Goal: Information Seeking & Learning: Understand process/instructions

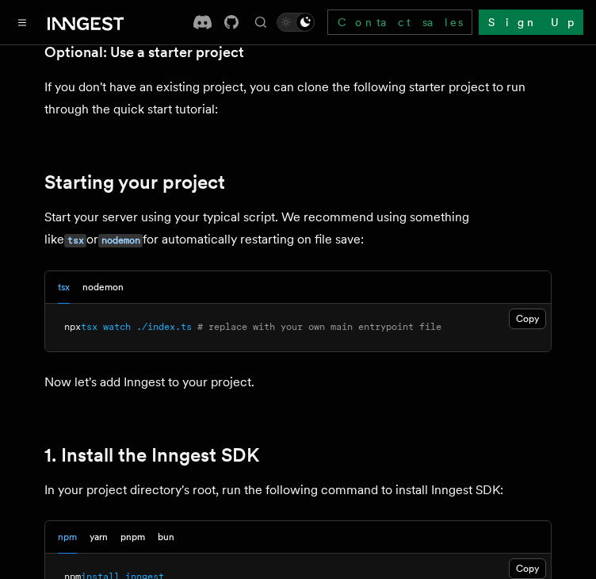
scroll to position [875, 0]
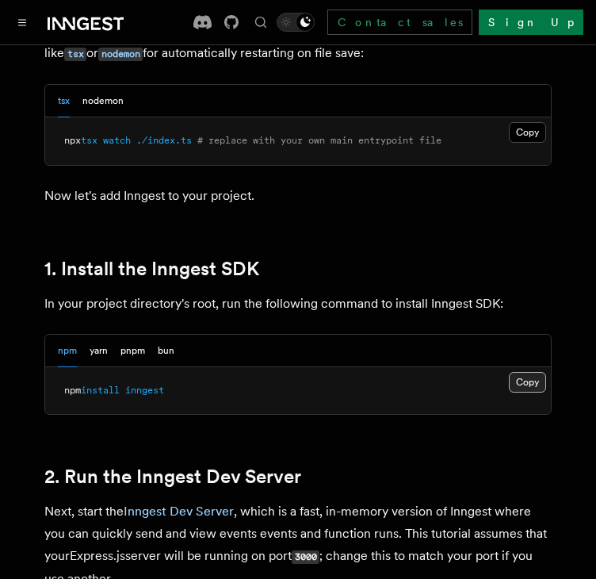
click at [534, 381] on button "Copy Copied" at bounding box center [527, 382] width 37 height 21
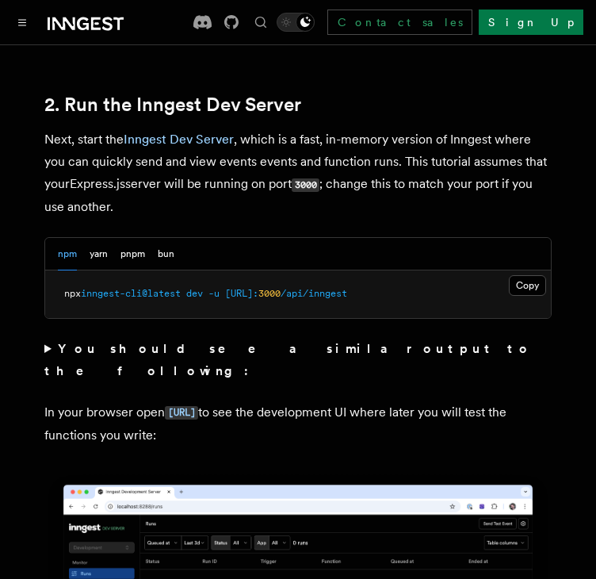
scroll to position [1324, 0]
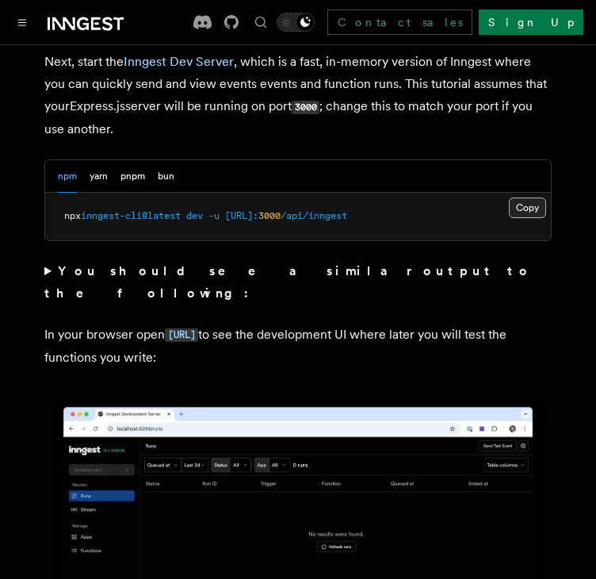
click at [532, 204] on button "Copy Copied" at bounding box center [527, 207] width 37 height 21
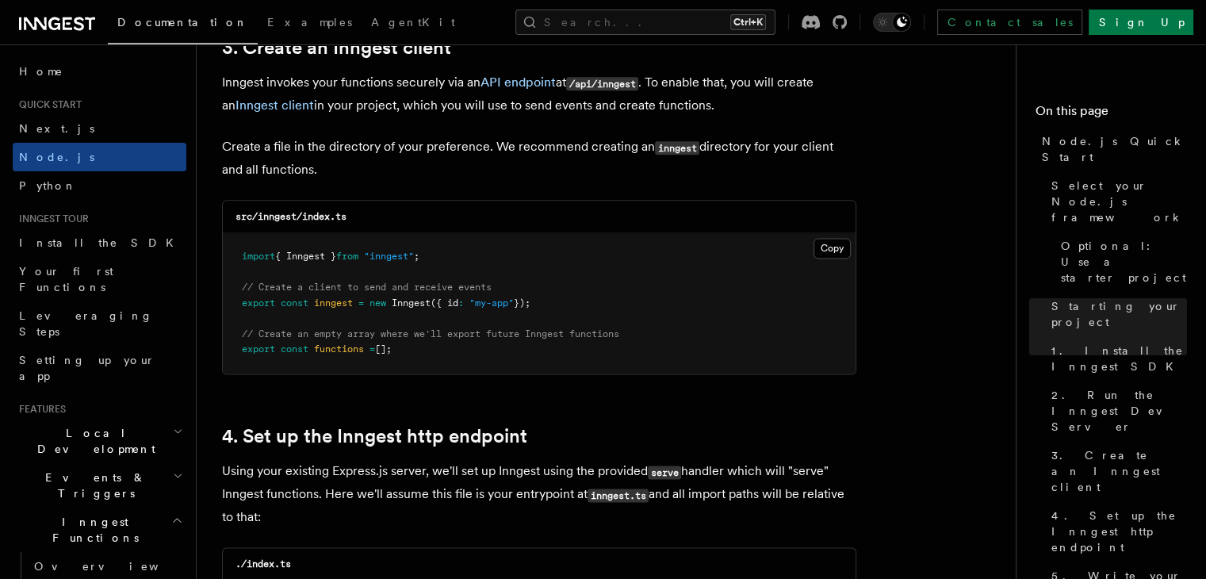
scroll to position [2049, 0]
click at [595, 246] on button "Copy Copied" at bounding box center [832, 247] width 37 height 21
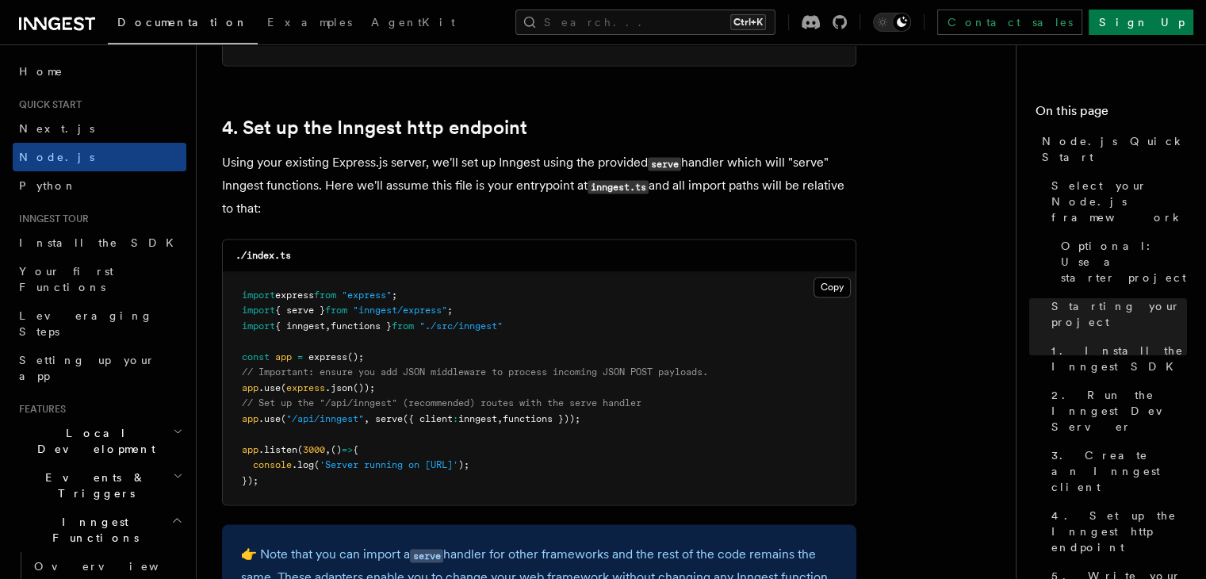
scroll to position [2358, 0]
drag, startPoint x: 611, startPoint y: 415, endPoint x: 222, endPoint y: 407, distance: 388.6
click at [222, 407] on div "./index.ts Copy Copied import express from "express" ; import { serve } from "i…" at bounding box center [539, 370] width 634 height 267
copy code "// Set up the "/api/inngest" (recommended) routes with the serve handler app .u…"
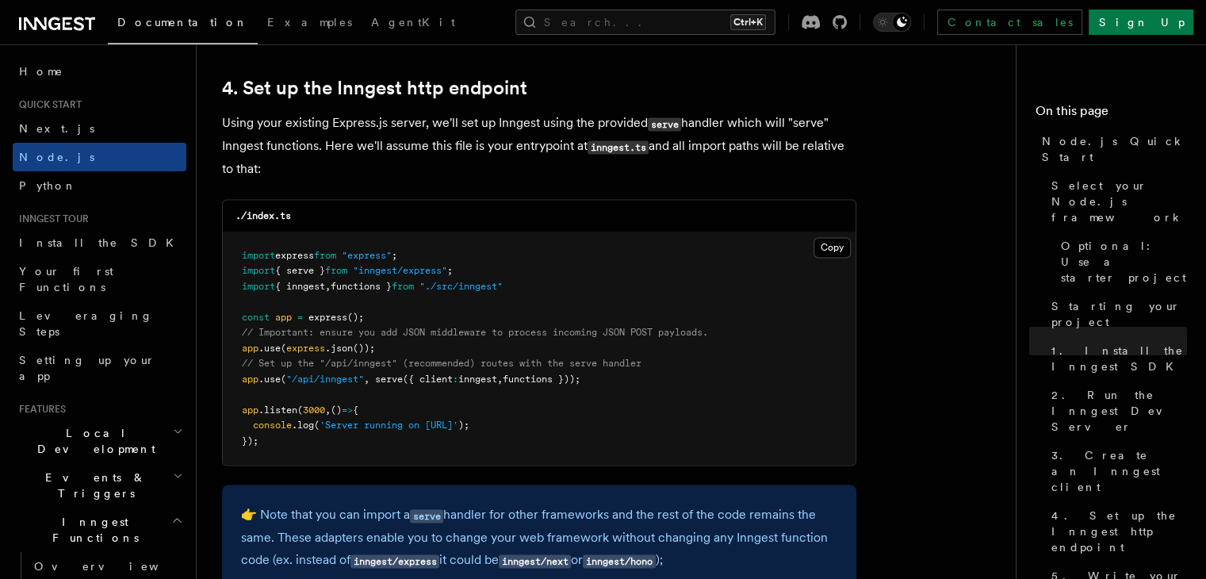
scroll to position [2397, 0]
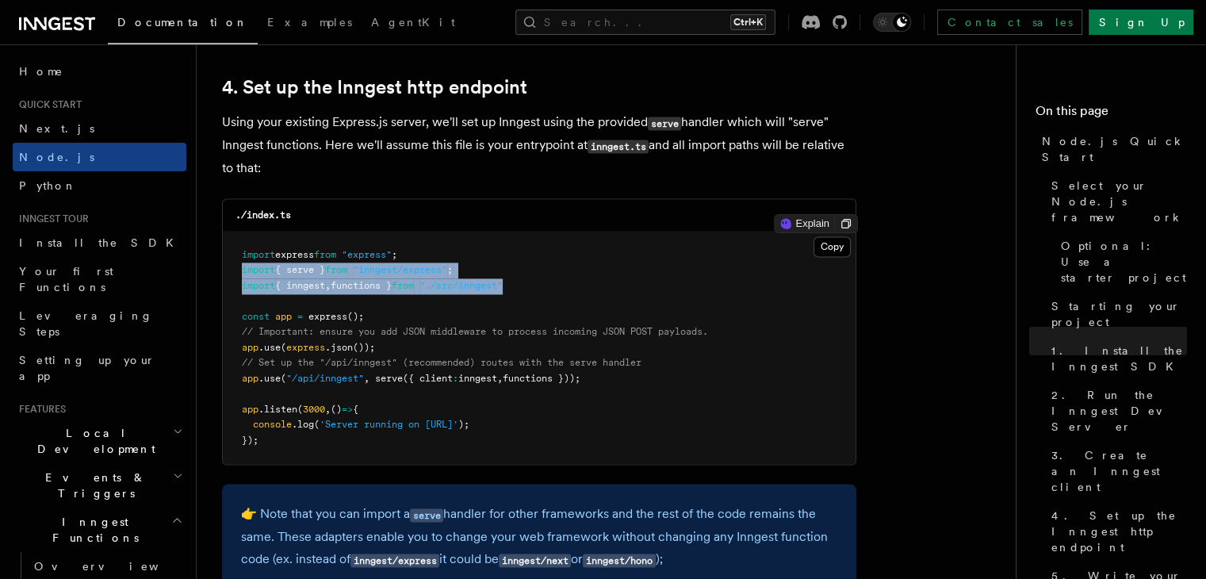
drag, startPoint x: 535, startPoint y: 293, endPoint x: 225, endPoint y: 270, distance: 310.8
click at [225, 270] on pre "import express from "express" ; import { serve } from "inngest/express" ; impor…" at bounding box center [539, 348] width 633 height 233
copy code "import { serve } from "inngest/express" ; import { inngest , functions } from "…"
drag, startPoint x: 609, startPoint y: 380, endPoint x: 227, endPoint y: 362, distance: 382.6
click at [227, 362] on pre "import express from "express" ; import { serve } from "inngest/express" ; impor…" at bounding box center [539, 348] width 633 height 233
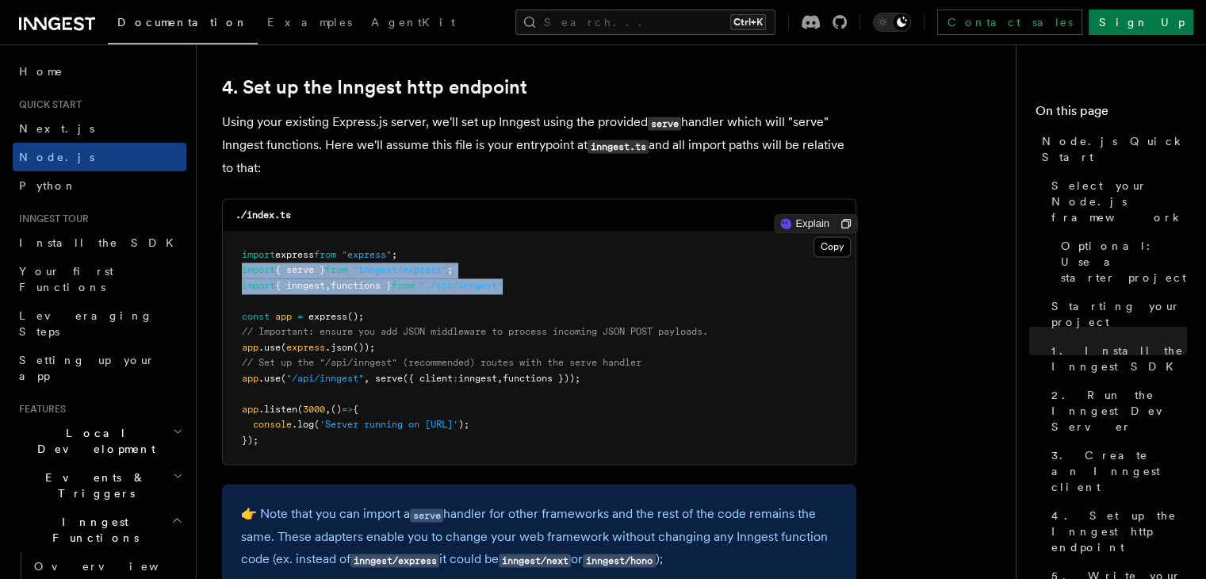
copy code "// Set up the "/api/inngest" (recommended) routes with the serve handler app .u…"
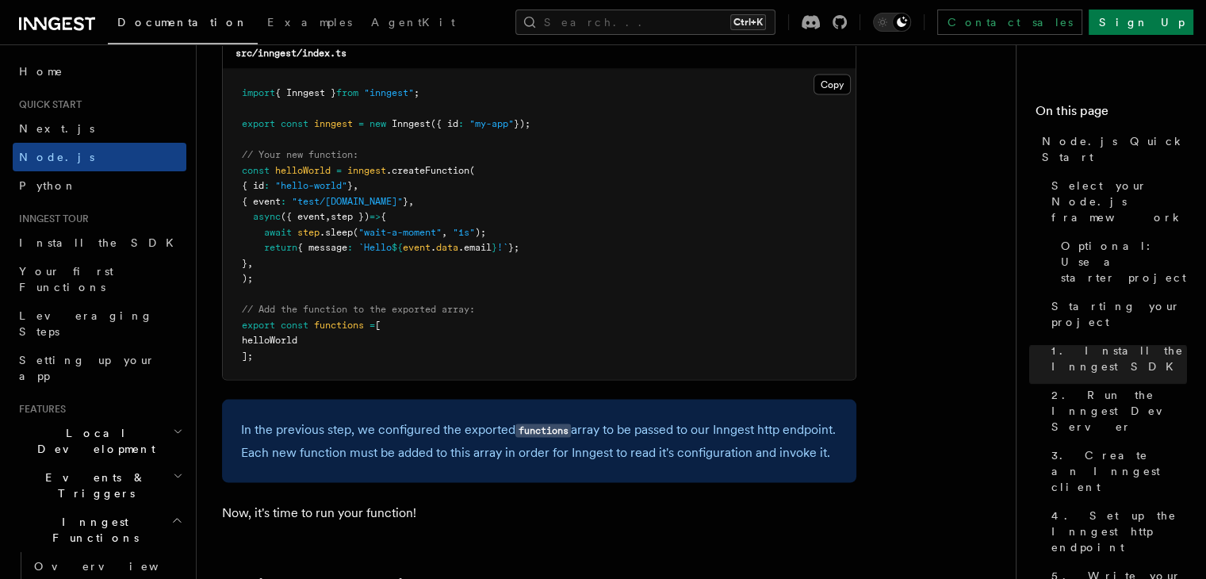
scroll to position [3225, 0]
click at [265, 288] on pre "import { Inngest } from "inngest" ; export const inngest = new Inngest ({ id : …" at bounding box center [539, 226] width 633 height 310
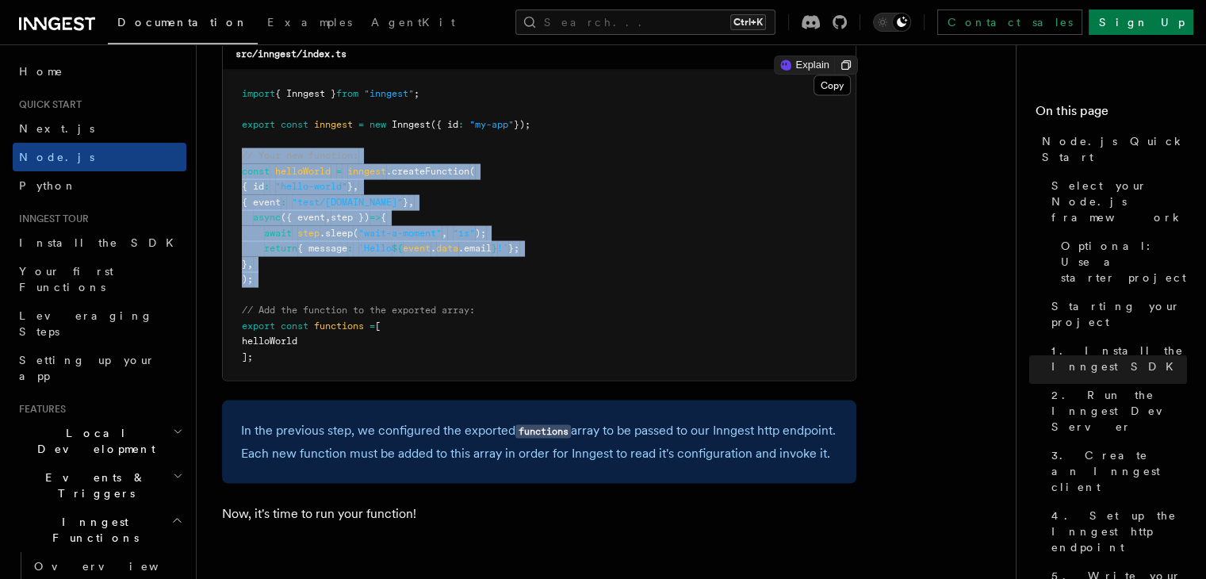
drag, startPoint x: 265, startPoint y: 288, endPoint x: 225, endPoint y: 156, distance: 137.5
click at [225, 156] on pre "import { Inngest } from "inngest" ; export const inngest = new Inngest ({ id : …" at bounding box center [539, 226] width 633 height 310
copy code "// Your new function: const helloWorld = inngest .createFunction ( { id : "hell…"
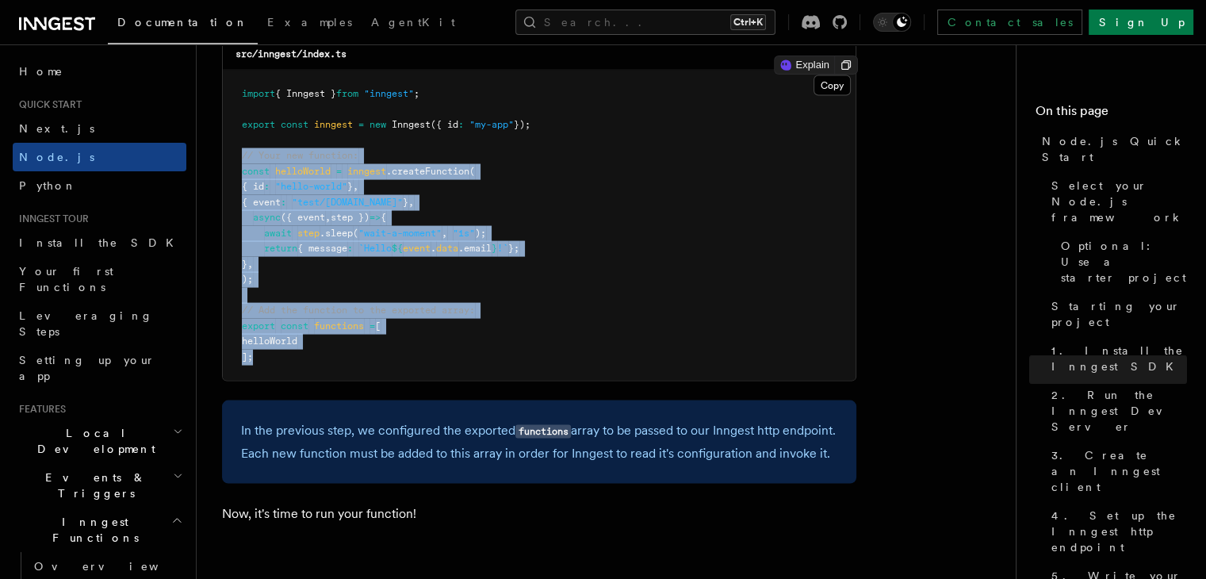
drag, startPoint x: 259, startPoint y: 355, endPoint x: 221, endPoint y: 163, distance: 196.4
copy code "// Your new function: const helloWorld = inngest .createFunction ( { id : "hell…"
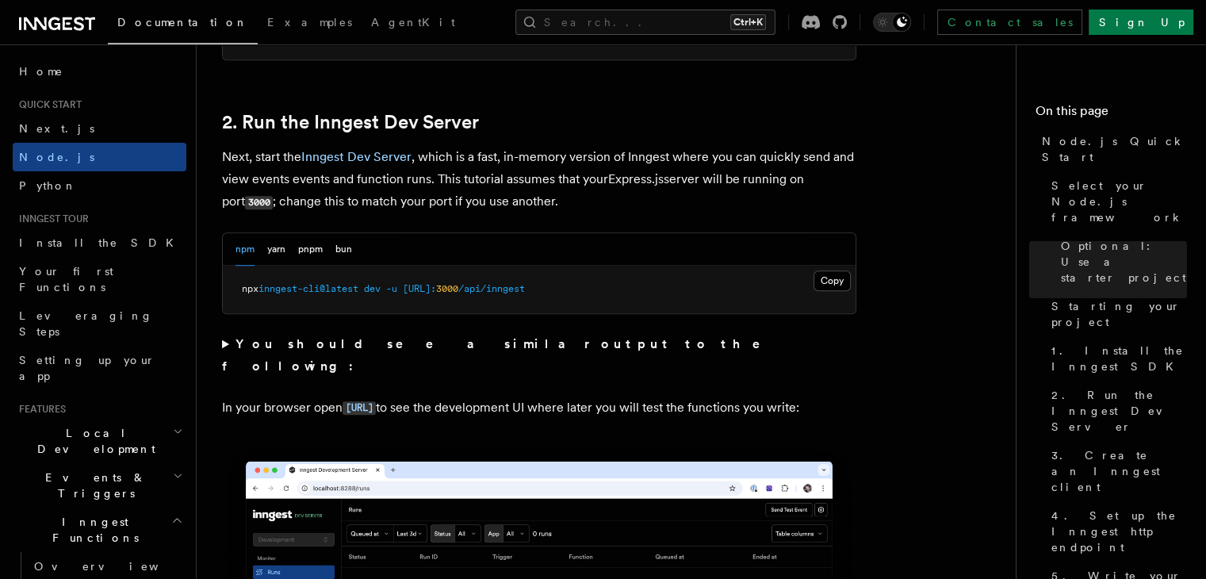
scroll to position [1192, 0]
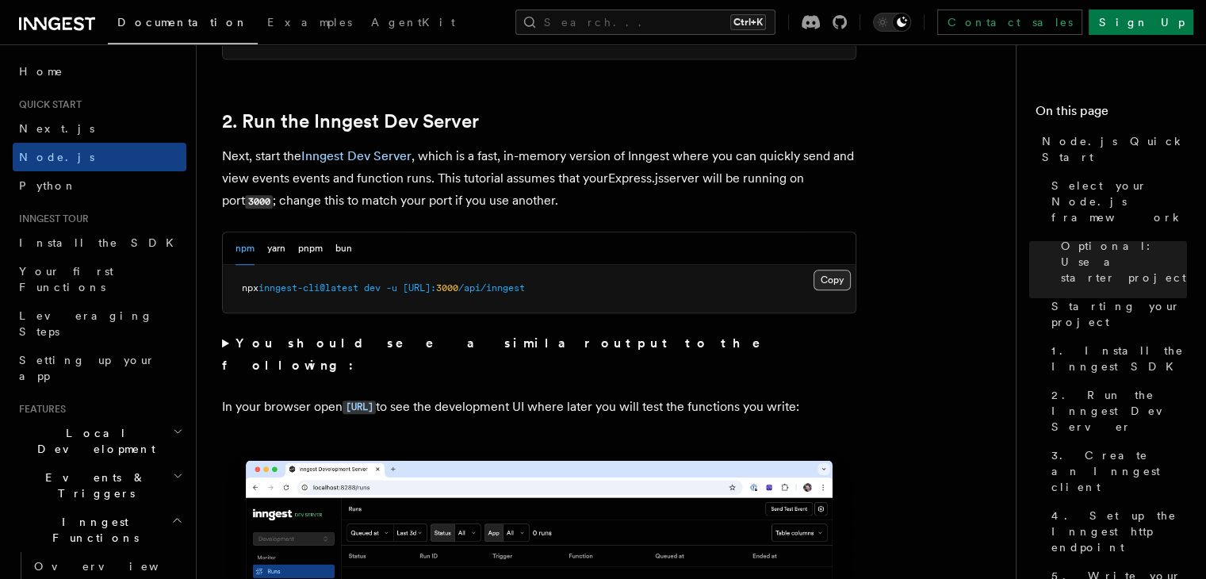
click at [595, 279] on button "Copy Copied" at bounding box center [832, 280] width 37 height 21
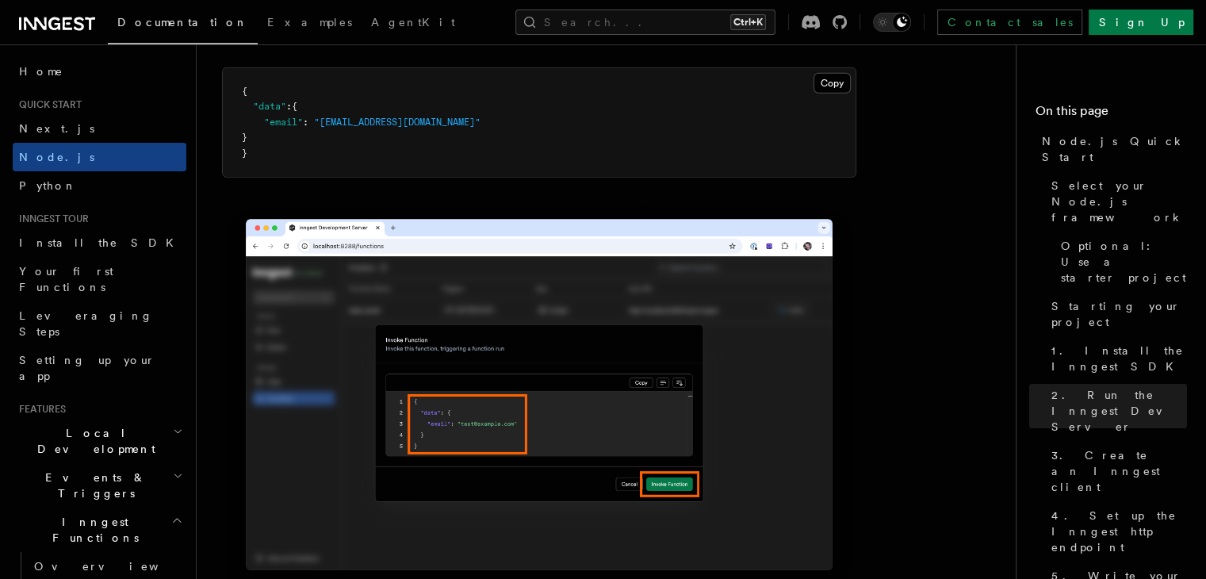
scroll to position [4880, 0]
